Goal: Information Seeking & Learning: Learn about a topic

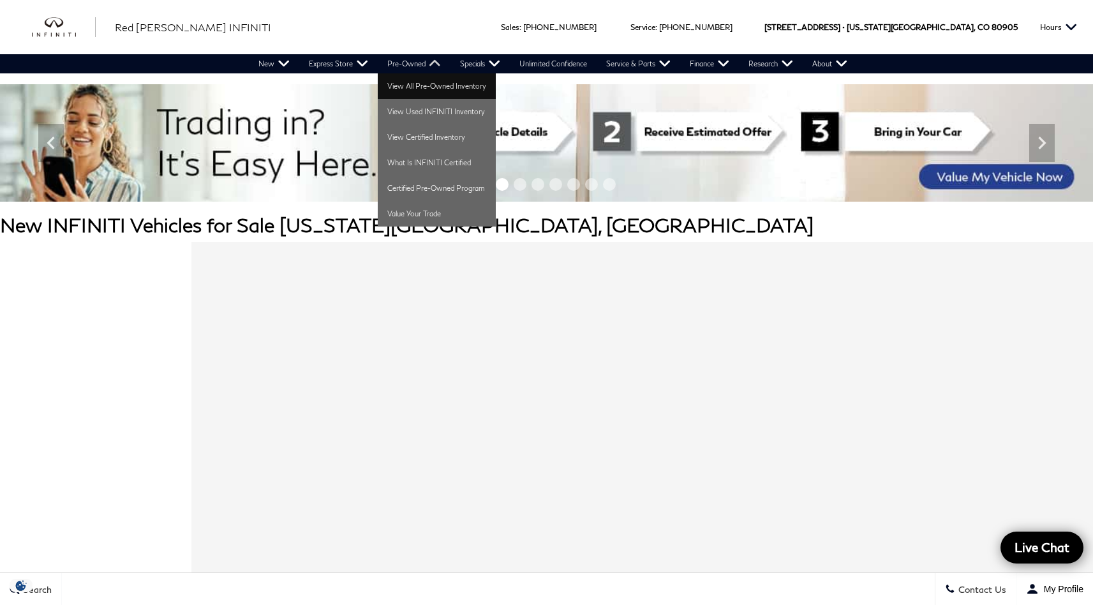
click at [413, 89] on link "View All Pre-Owned Inventory" at bounding box center [437, 86] width 118 height 26
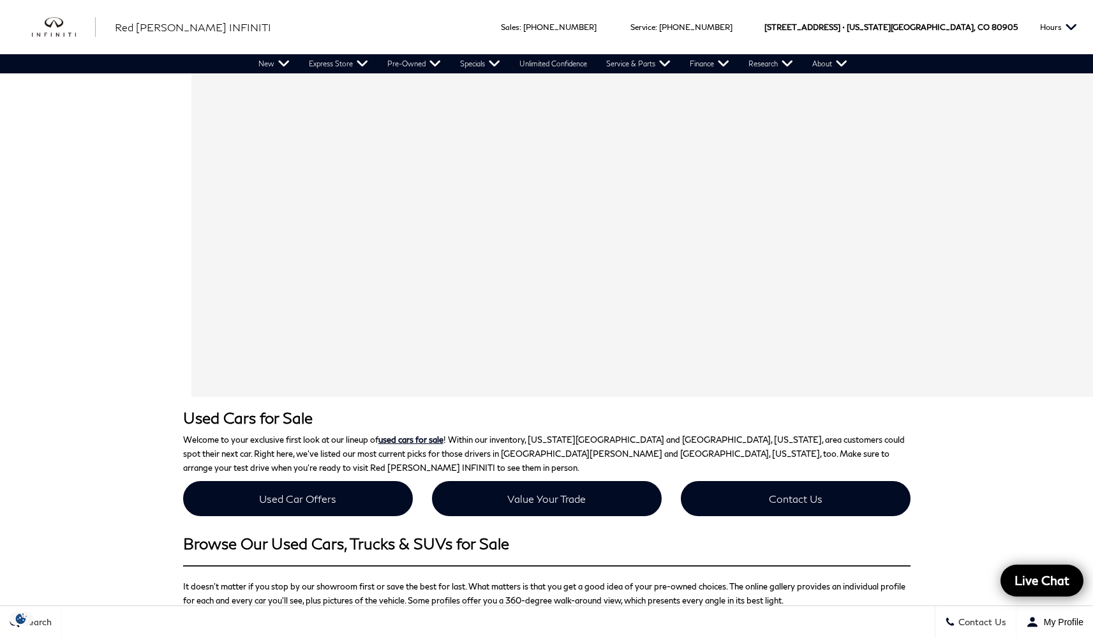
scroll to position [665, 0]
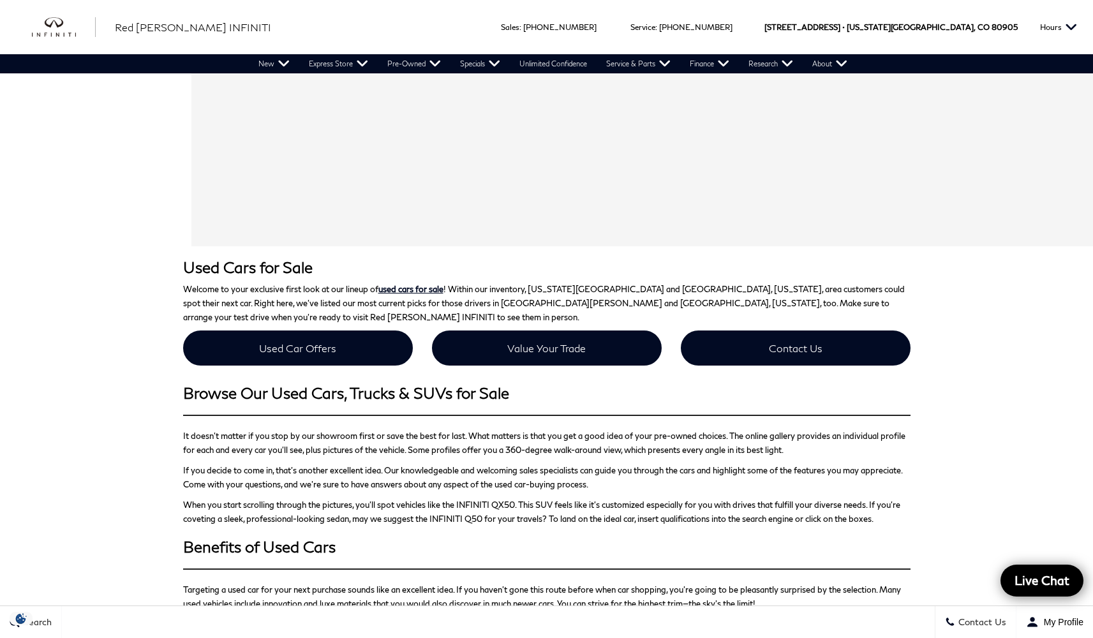
click at [40, 604] on span "Search" at bounding box center [36, 622] width 32 height 11
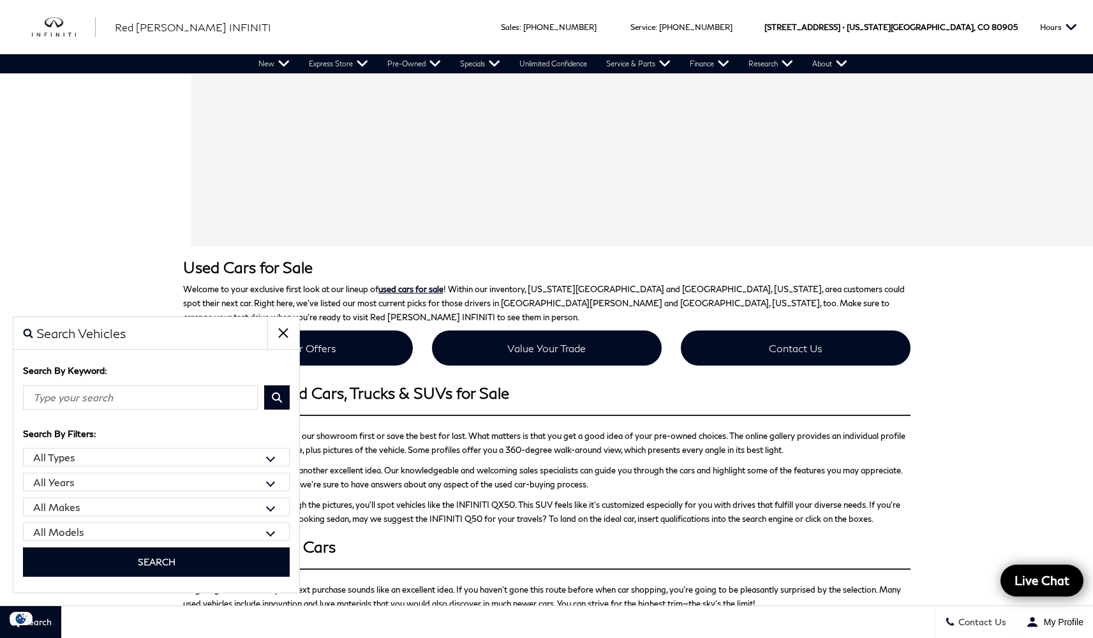
select select "Buick"
click at [164, 564] on button "Search" at bounding box center [156, 561] width 267 height 29
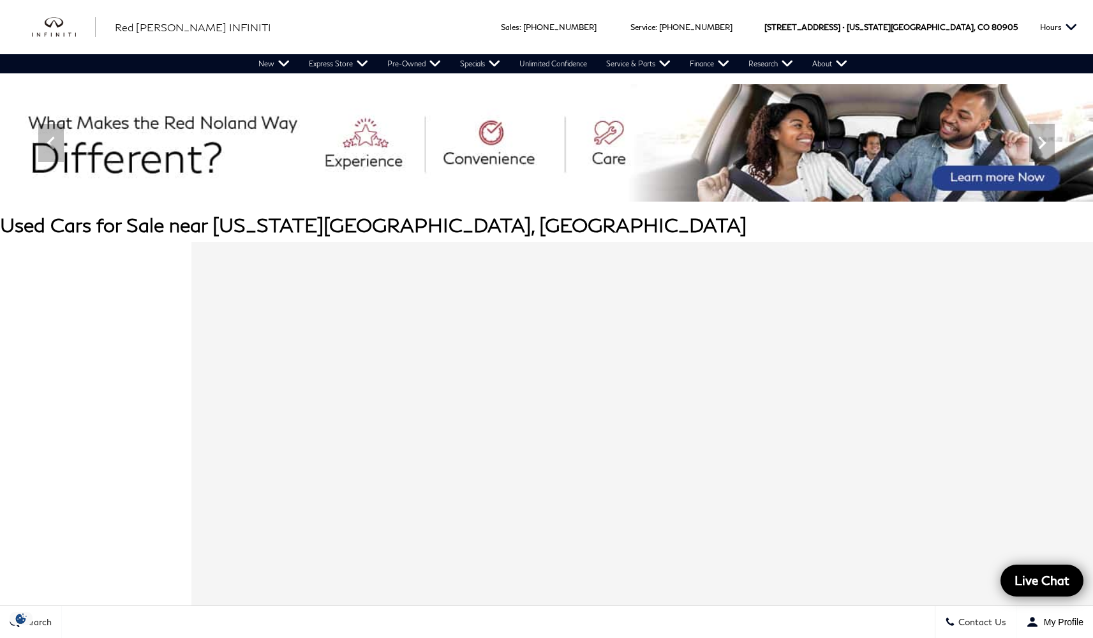
click at [312, 327] on div "Contact Info First Name * Last Name * Phone * Email * Contact Preference? * Pho…" at bounding box center [641, 574] width 901 height 638
click at [532, 295] on div "Contact Info First Name * Last Name * Phone * Email * Contact Preference? * Pho…" at bounding box center [641, 574] width 901 height 638
click at [559, 431] on div "Contact Info First Name * Last Name * Phone * Email * Contact Preference? * Pho…" at bounding box center [641, 574] width 901 height 638
click at [386, 484] on div "Contact Info First Name * Last Name * Phone * Email * Contact Preference? * Pho…" at bounding box center [641, 574] width 901 height 638
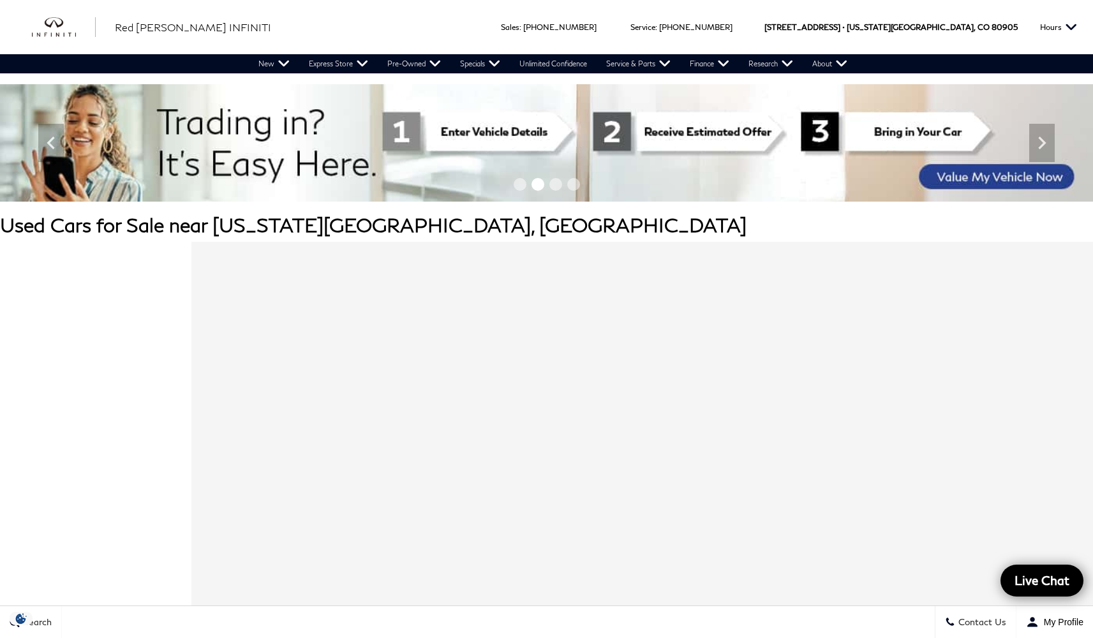
click at [51, 621] on span "Search" at bounding box center [36, 622] width 32 height 11
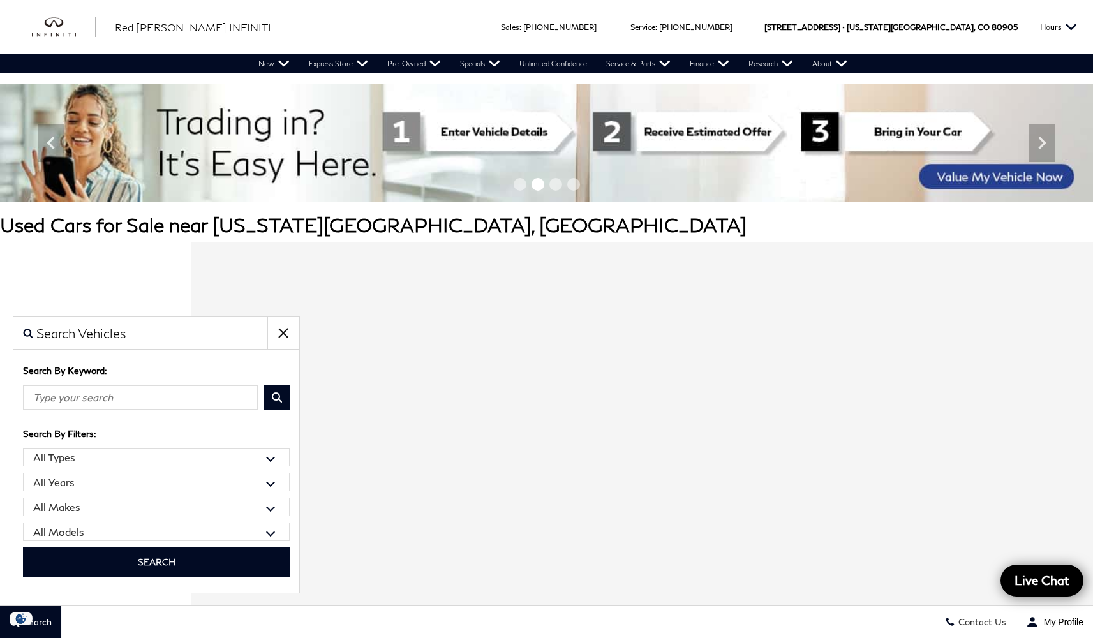
select select "Buick"
click at [167, 563] on button "Search" at bounding box center [156, 561] width 267 height 29
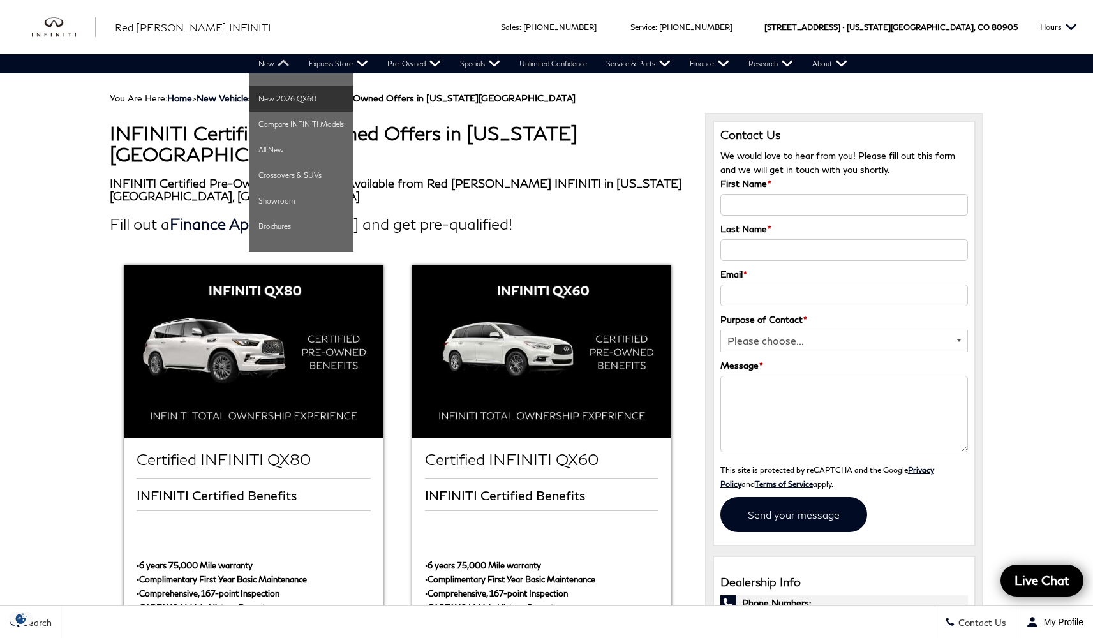
click at [281, 101] on link "New 2026 QX60" at bounding box center [301, 99] width 105 height 26
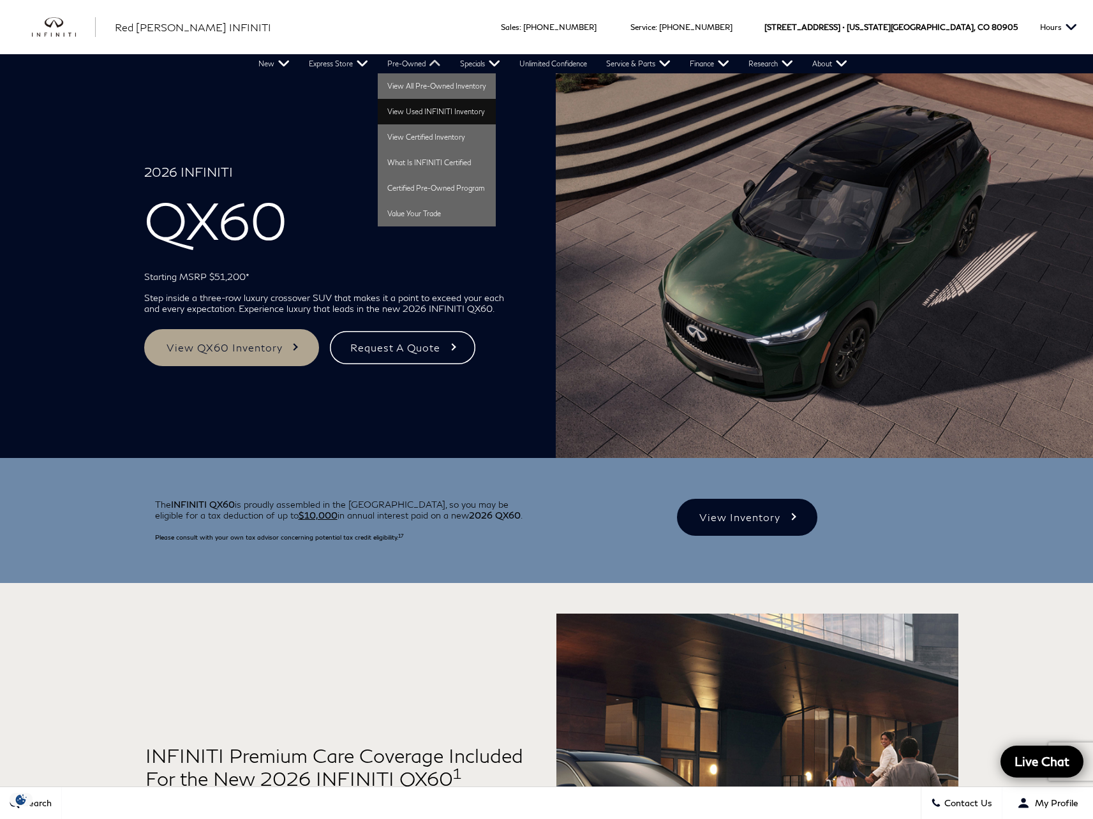
click at [425, 107] on link "View Used INFINITI Inventory" at bounding box center [437, 112] width 118 height 26
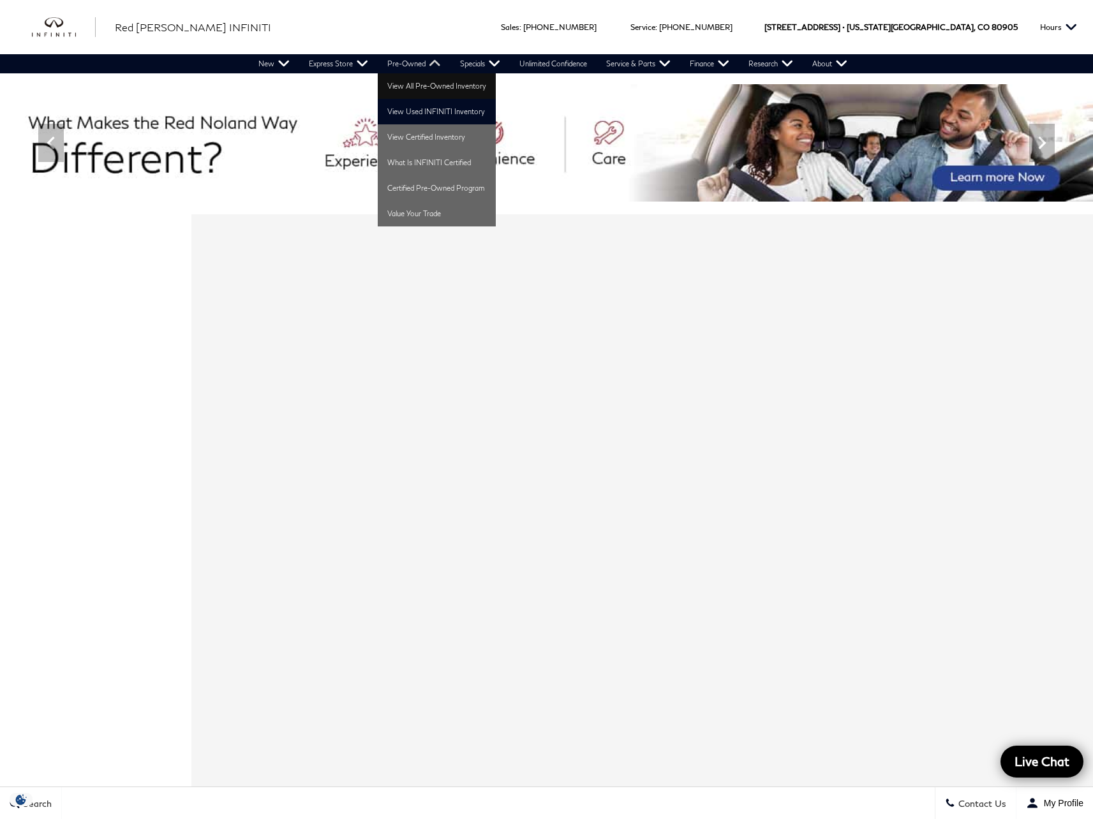
click at [432, 93] on link "View All Pre-Owned Inventory" at bounding box center [437, 86] width 118 height 26
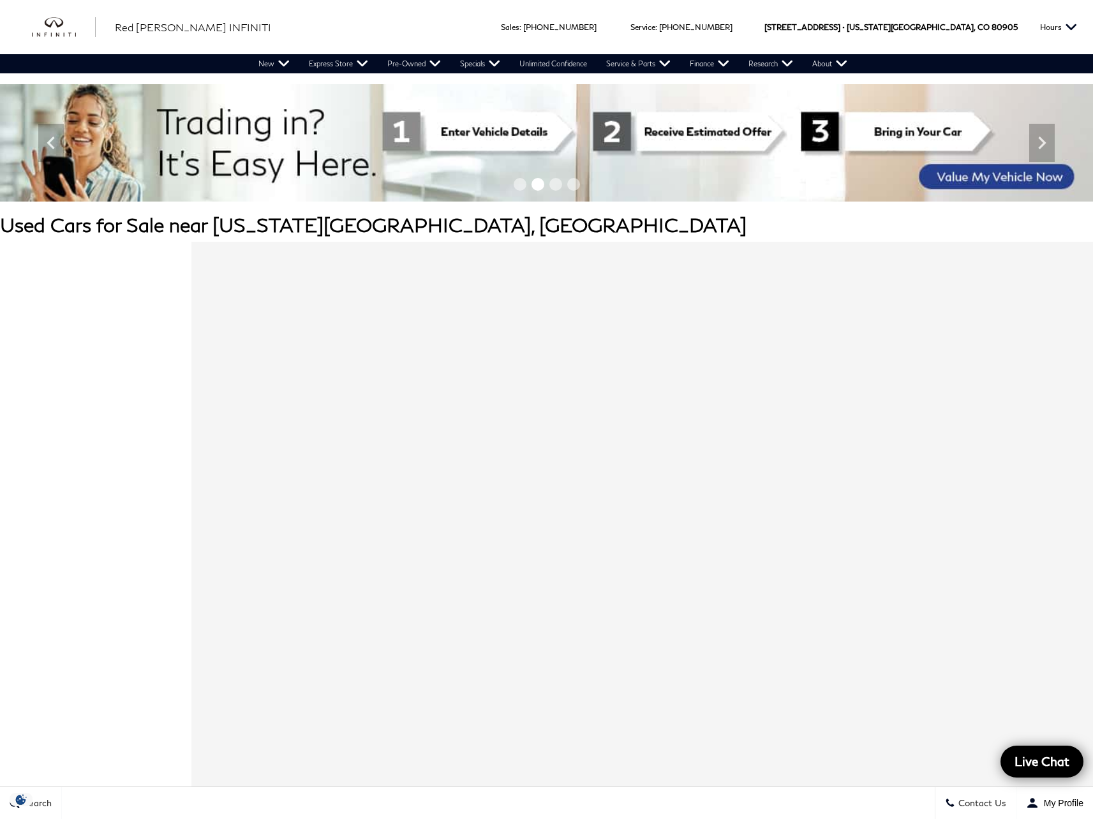
click at [63, 27] on img "infiniti" at bounding box center [64, 27] width 64 height 20
